Goal: Information Seeking & Learning: Understand process/instructions

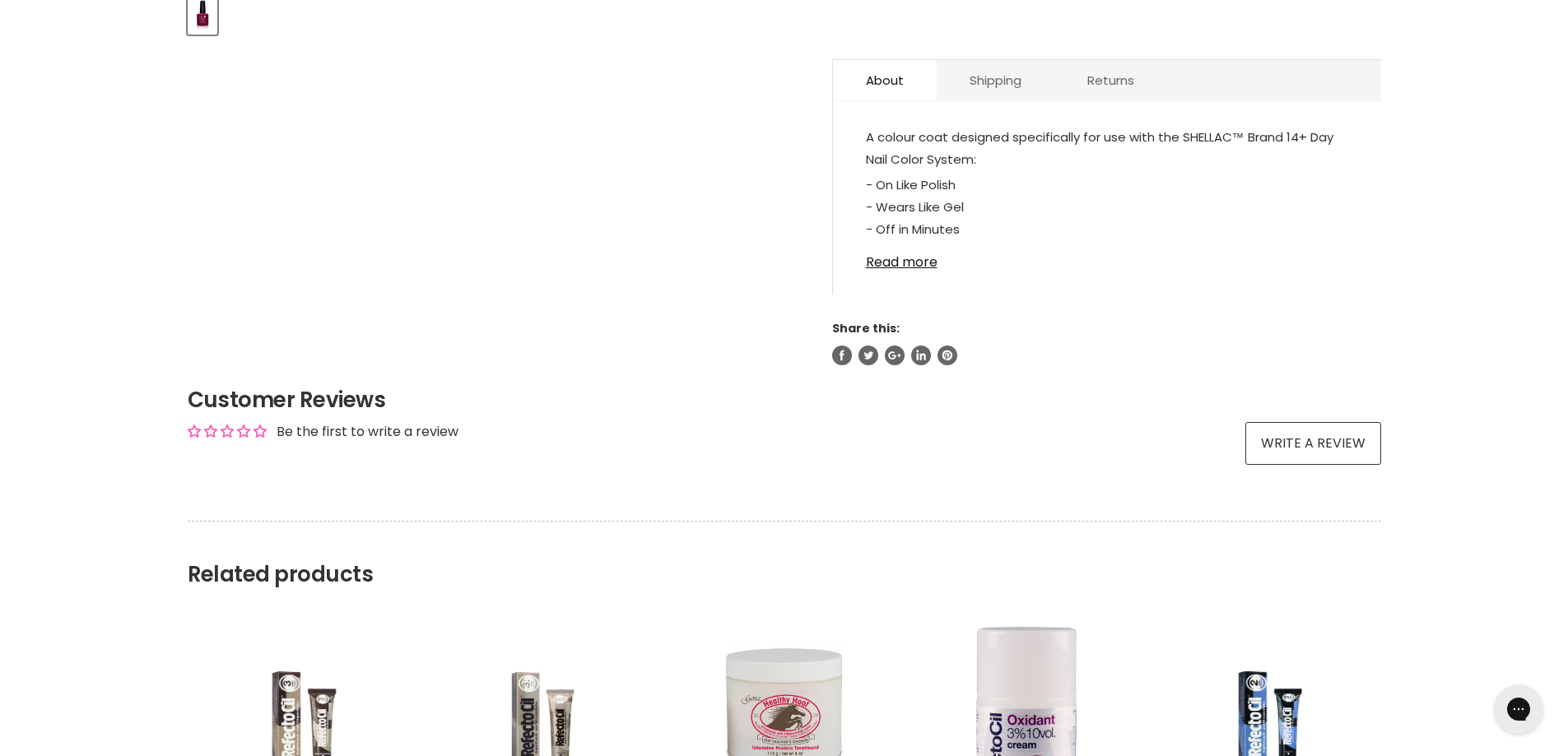
scroll to position [823, 0]
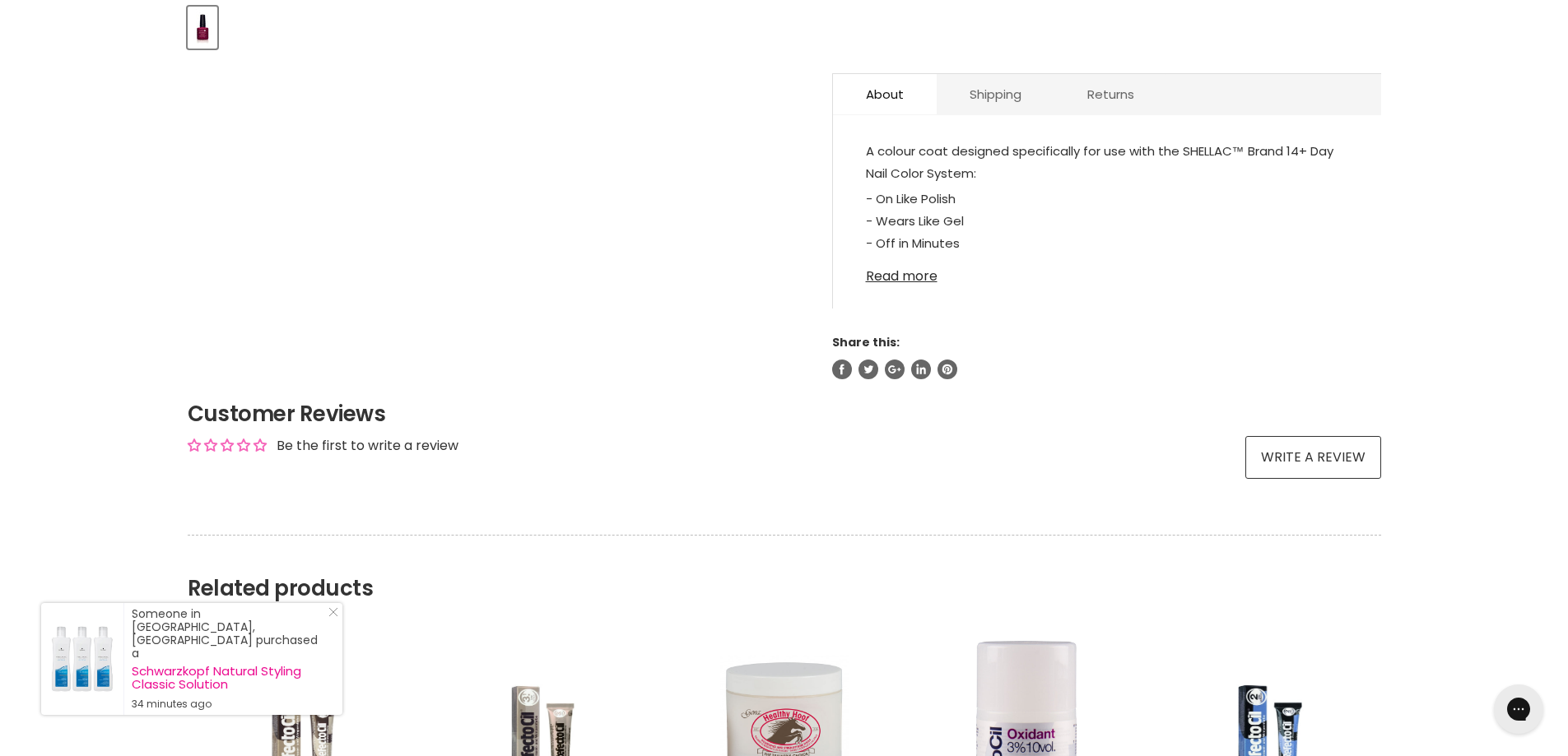
click at [904, 277] on link "Read more" at bounding box center [1107, 271] width 482 height 25
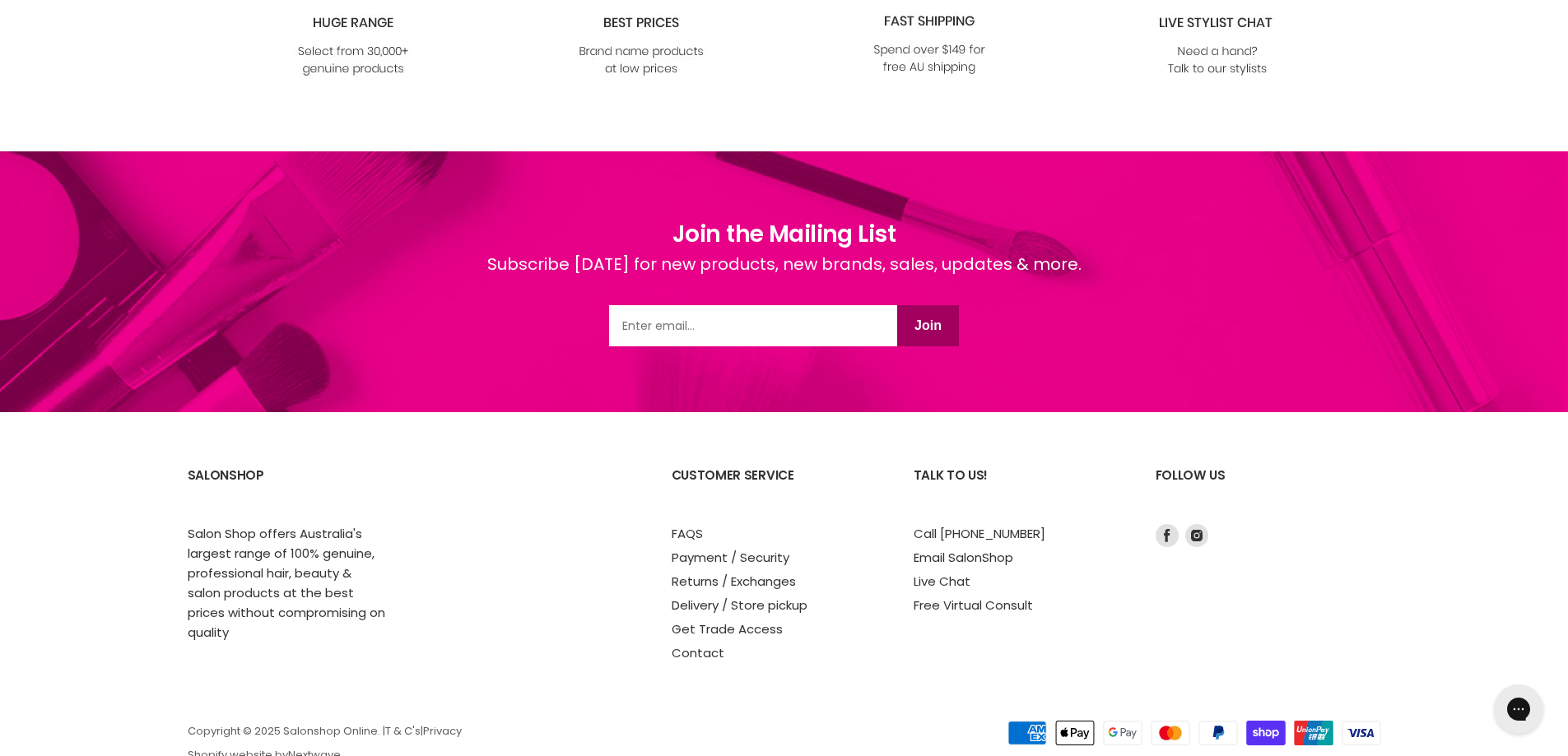
scroll to position [2330, 0]
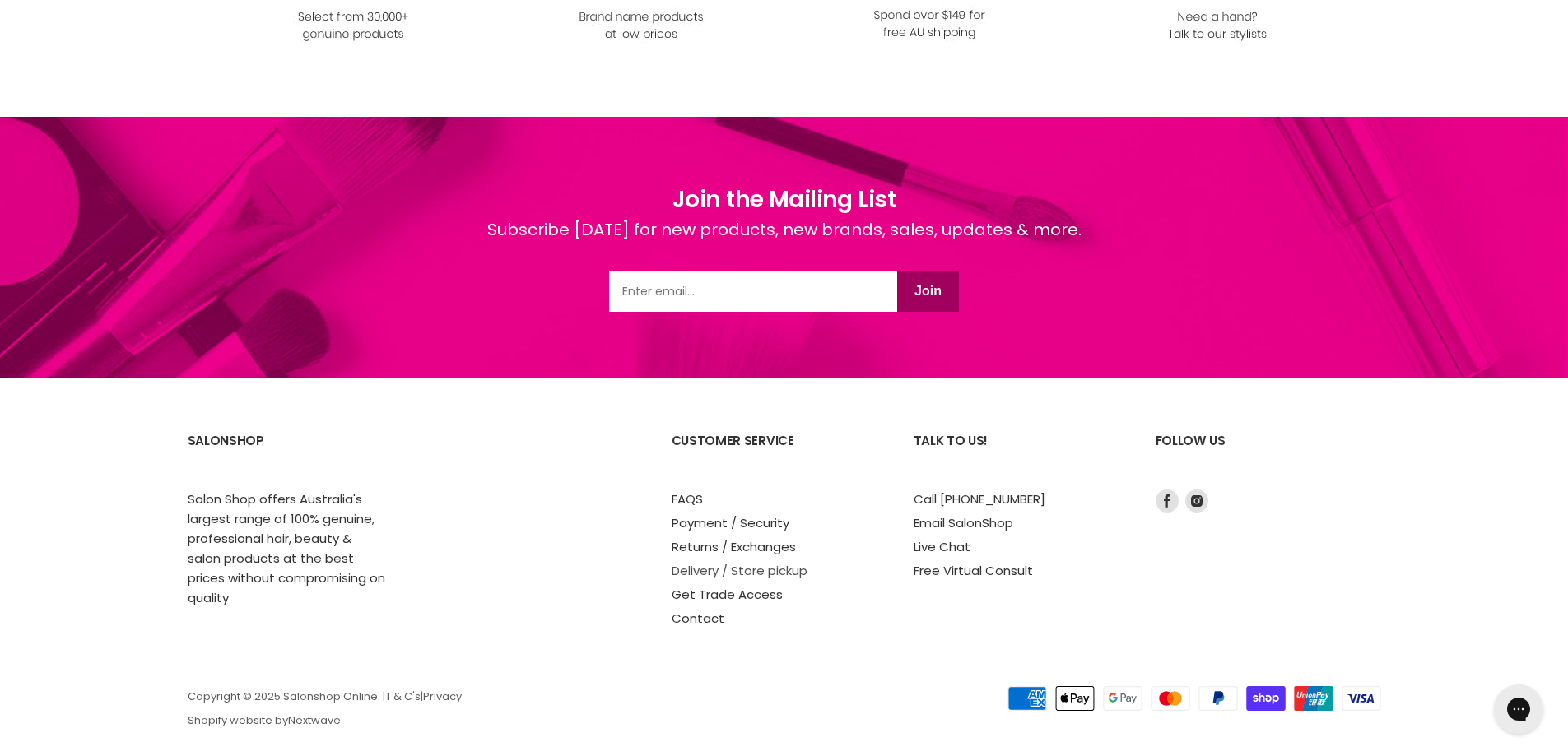
click at [723, 562] on link "Delivery / Store pickup" at bounding box center [739, 570] width 136 height 17
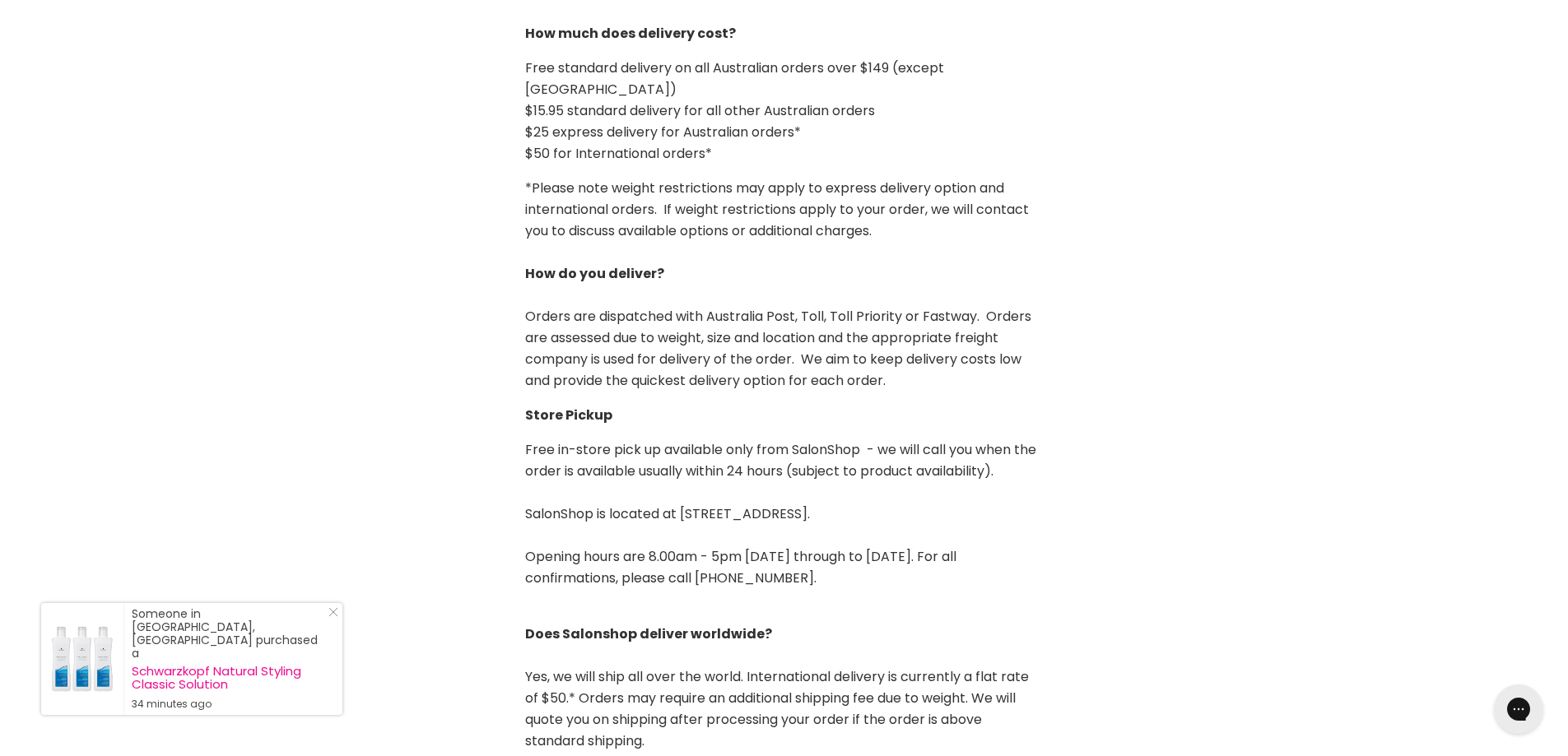
scroll to position [576, 0]
